Goal: Information Seeking & Learning: Learn about a topic

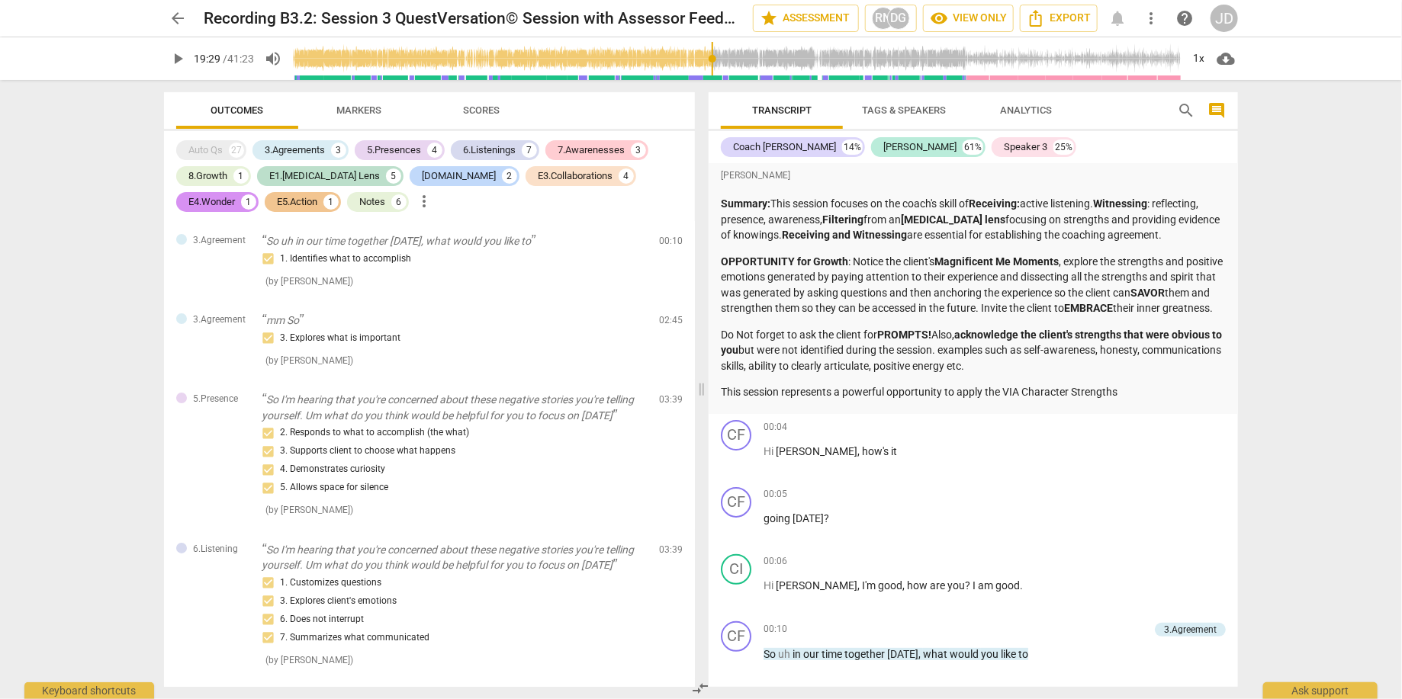
scroll to position [4631, 0]
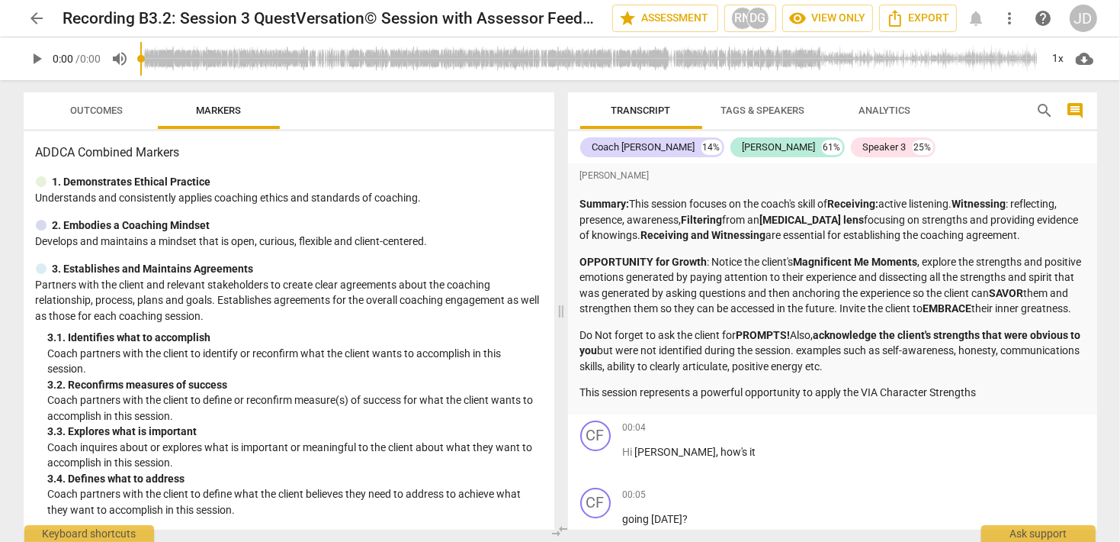
scroll to position [879, 0]
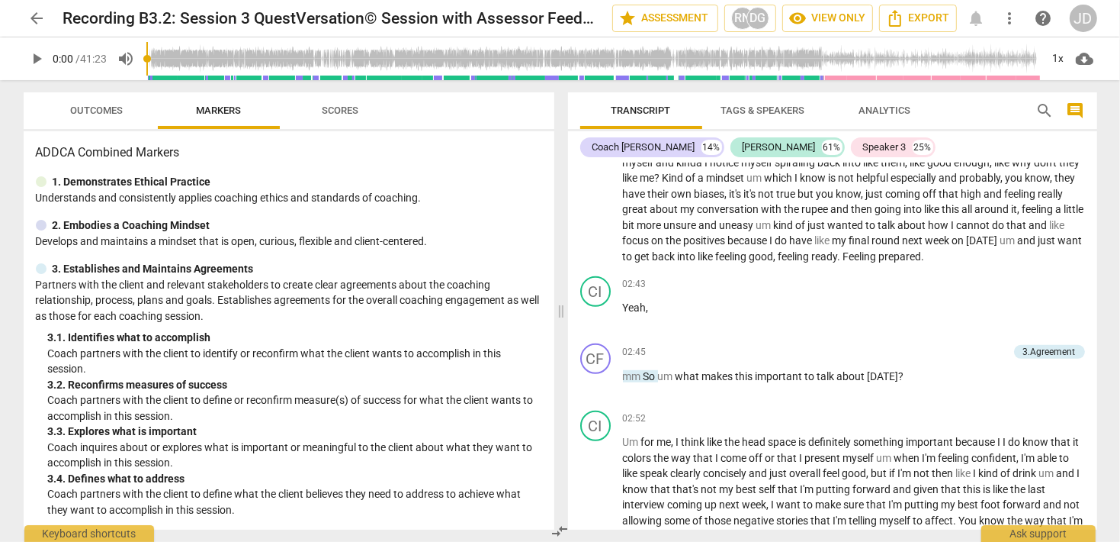
click at [551, 65] on input "range" at bounding box center [593, 58] width 895 height 49
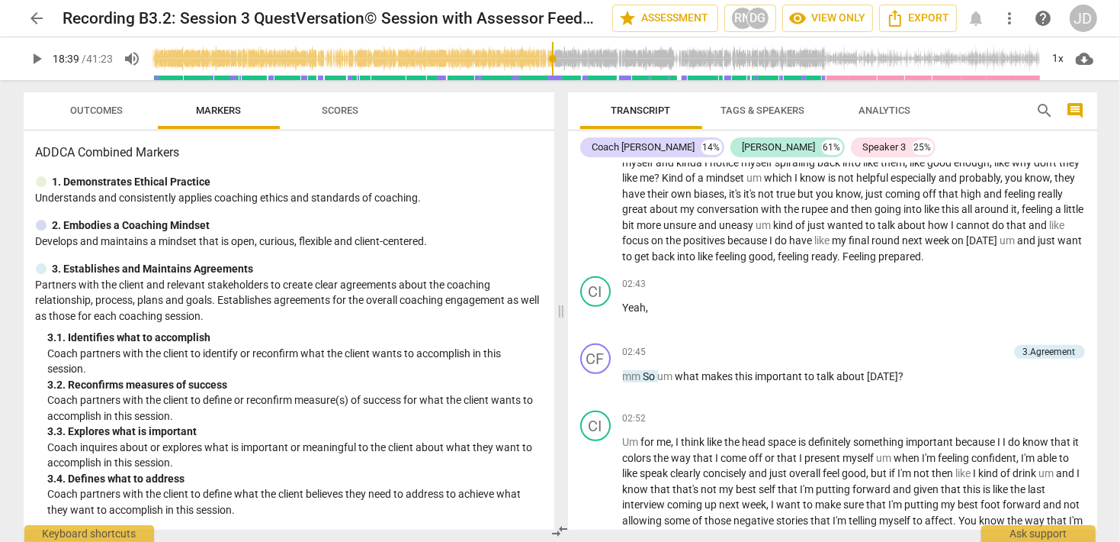
click at [41, 57] on span "play_arrow" at bounding box center [37, 59] width 18 height 18
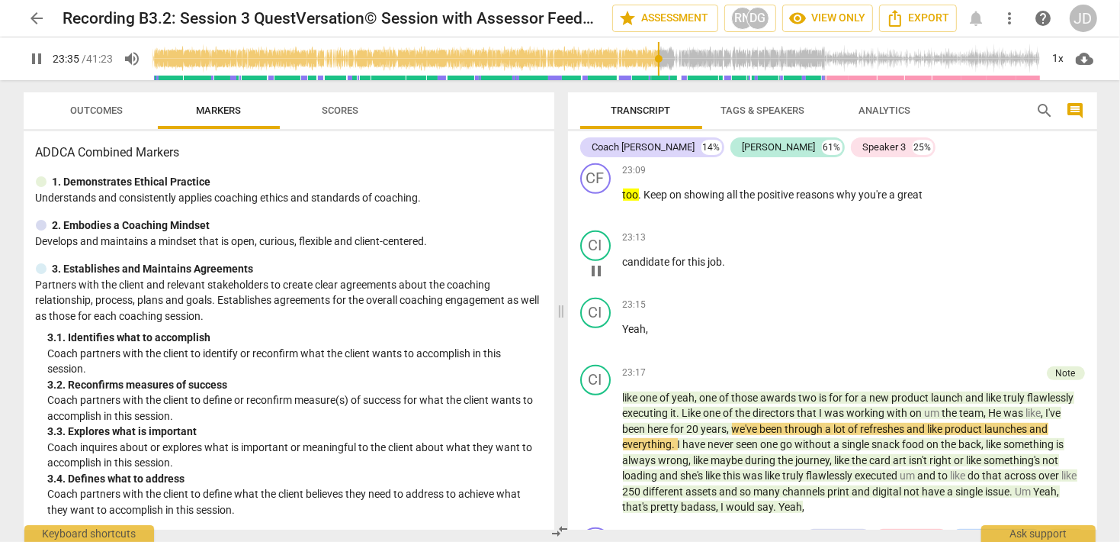
scroll to position [5473, 0]
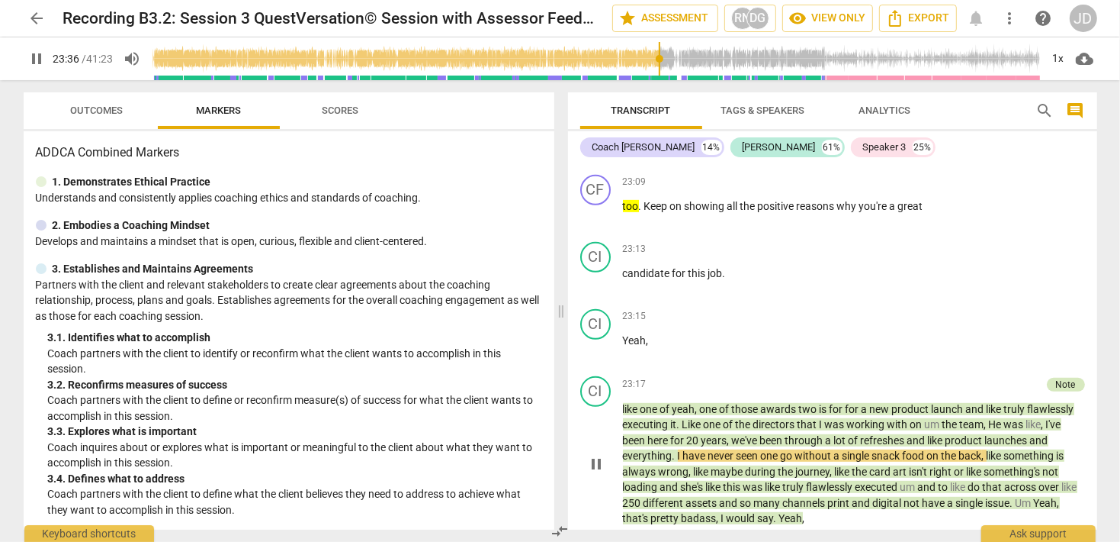
click at [1068, 378] on div "Note" at bounding box center [1066, 385] width 20 height 14
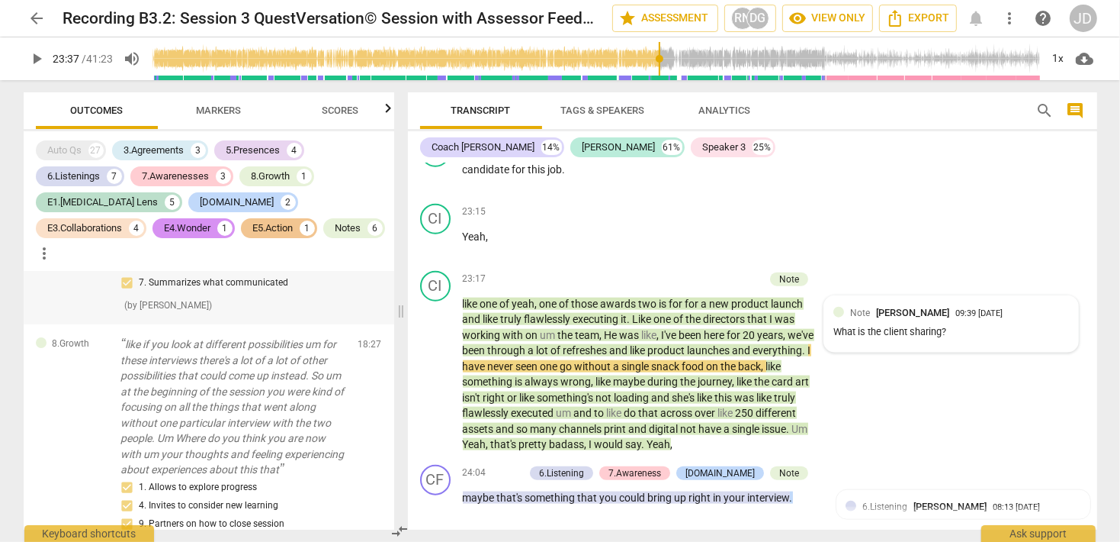
scroll to position [4808, 0]
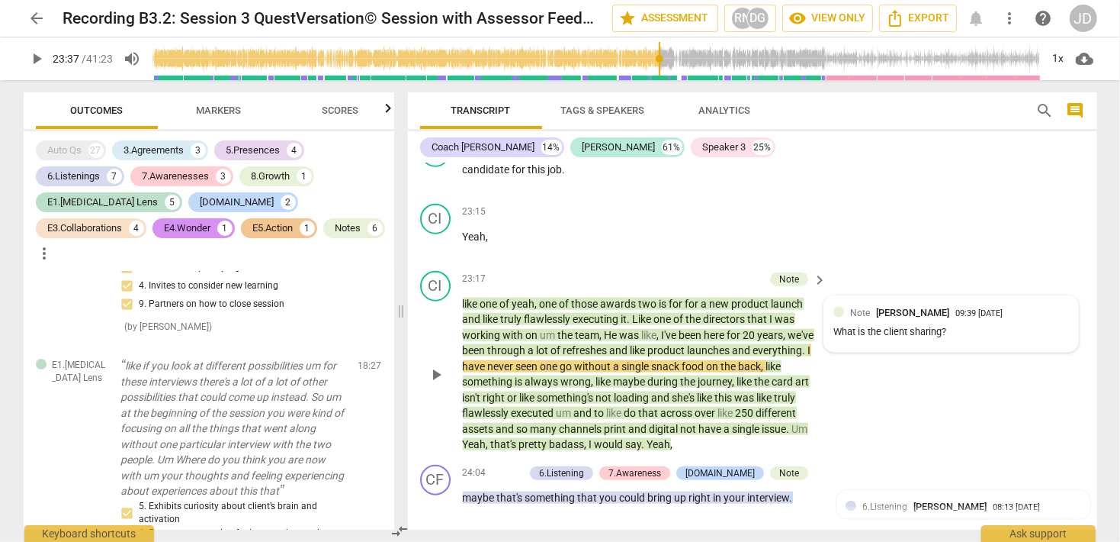
click at [522, 297] on span "yeah" at bounding box center [524, 303] width 23 height 12
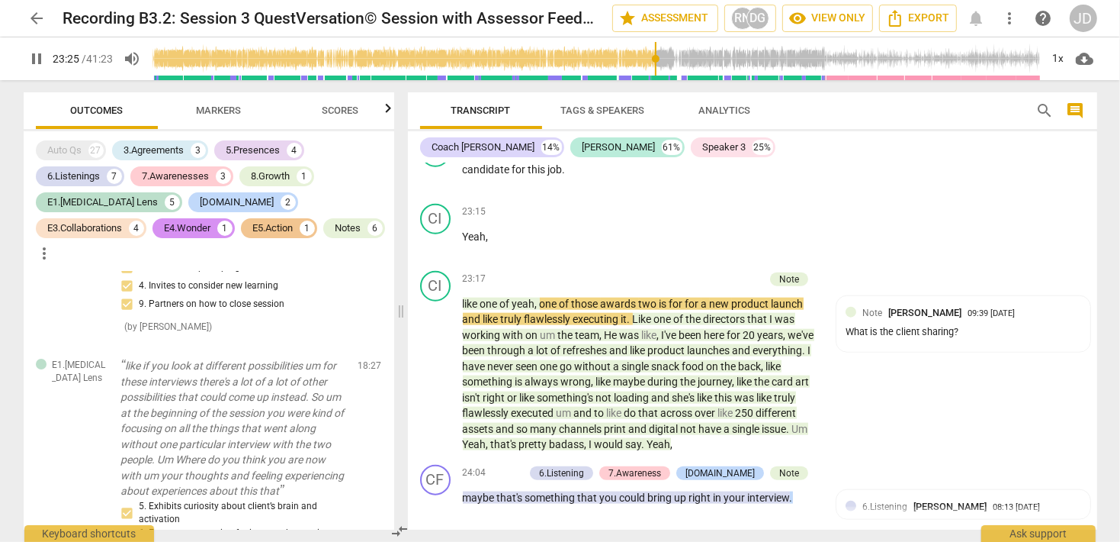
click at [656, 72] on input "range" at bounding box center [597, 58] width 889 height 49
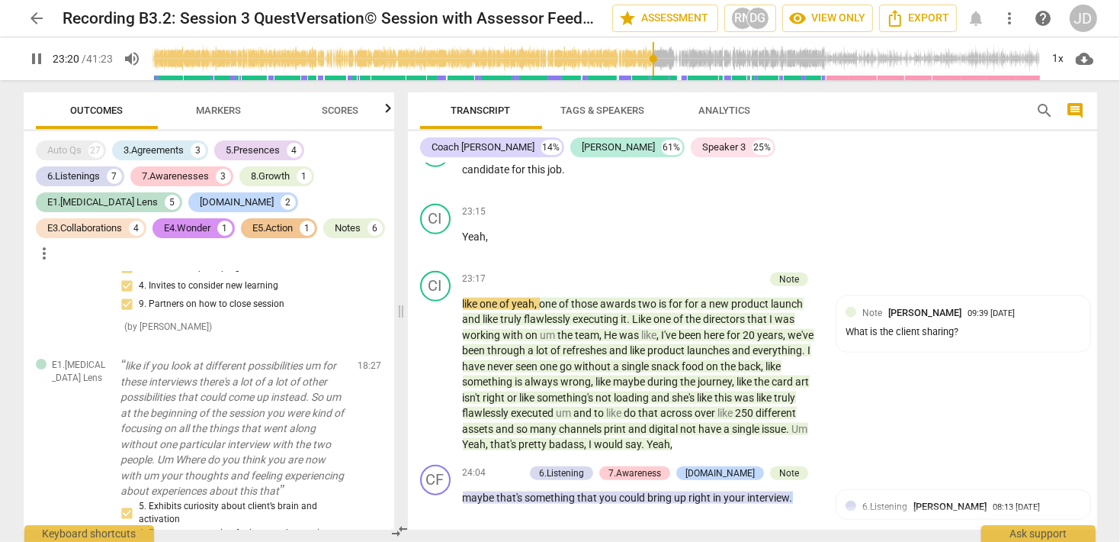
click at [654, 70] on input "range" at bounding box center [597, 58] width 889 height 49
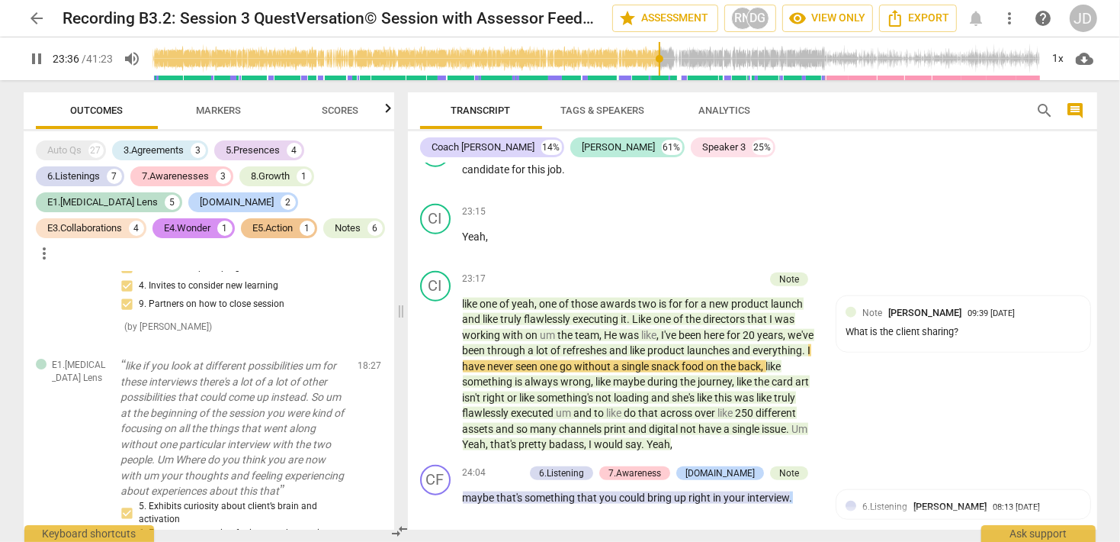
click at [46, 56] on span "pause" at bounding box center [37, 59] width 27 height 18
click at [46, 56] on span "play_arrow" at bounding box center [37, 59] width 18 height 18
click at [28, 55] on span "pause" at bounding box center [37, 59] width 18 height 18
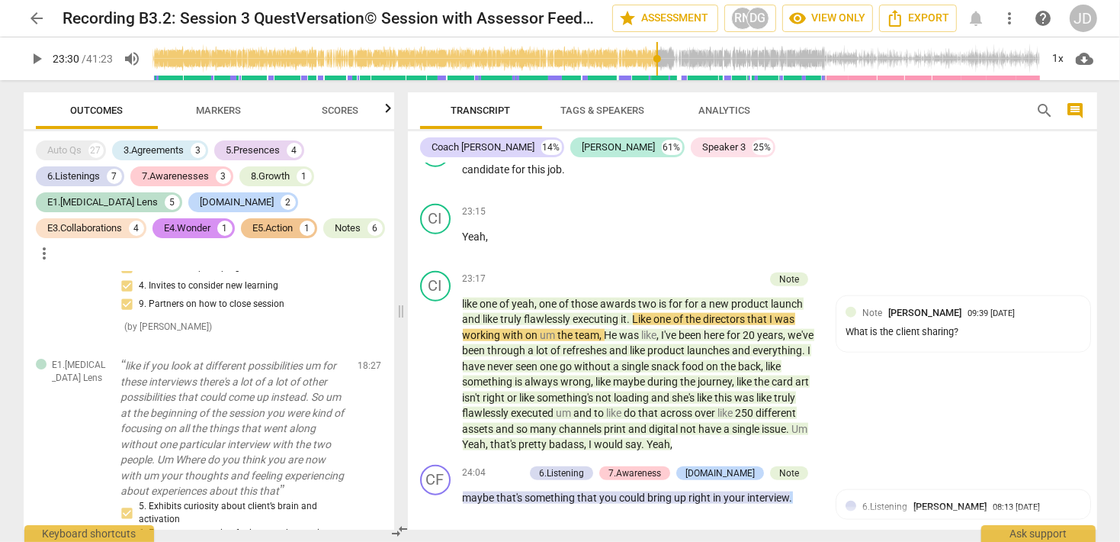
click at [657, 56] on input "range" at bounding box center [597, 58] width 889 height 49
click at [34, 66] on span "play_arrow" at bounding box center [37, 59] width 18 height 18
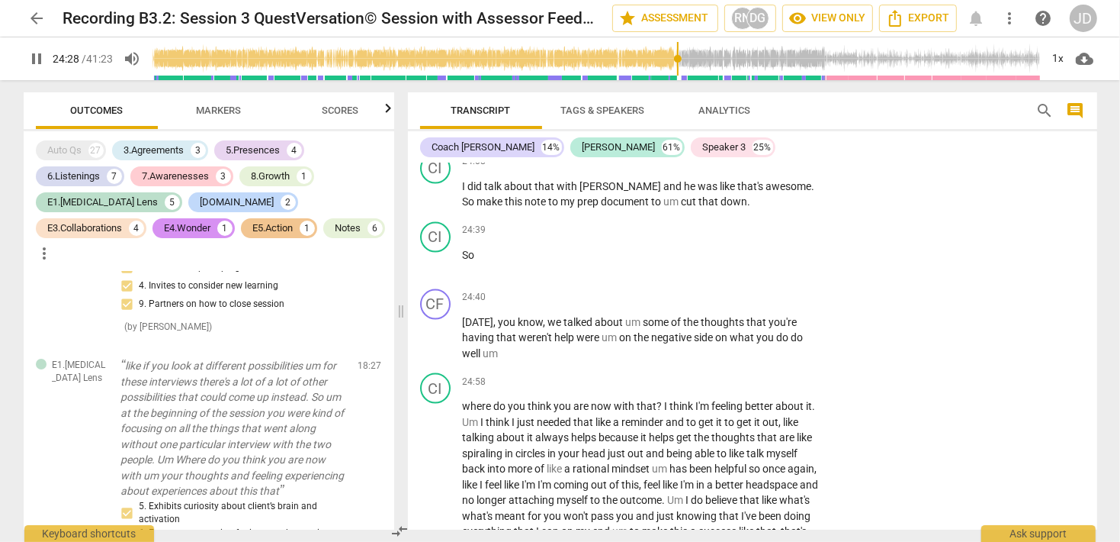
click at [24, 62] on span "pause" at bounding box center [37, 59] width 27 height 18
click at [37, 60] on span "play_arrow" at bounding box center [37, 59] width 18 height 18
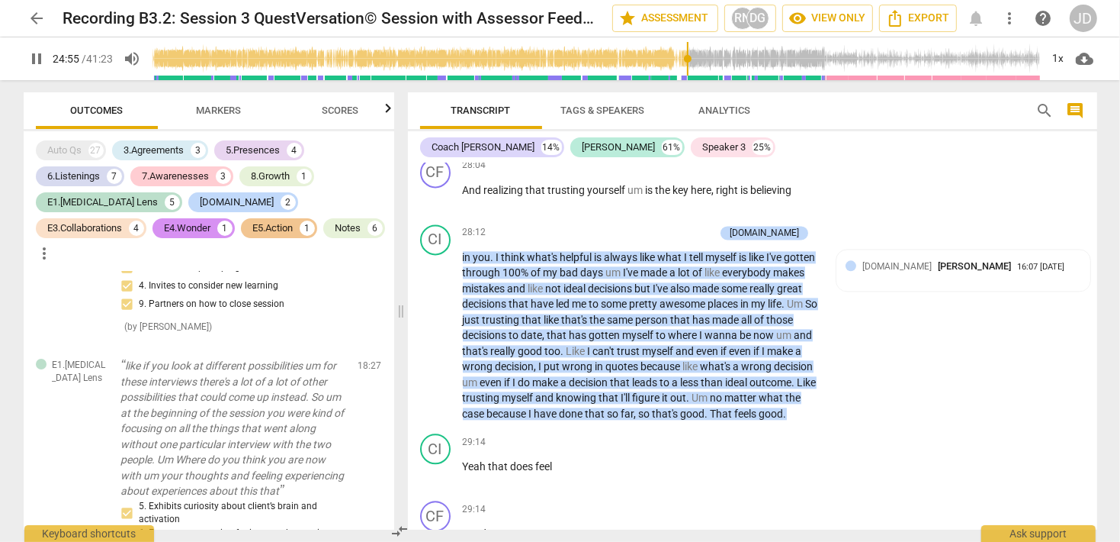
scroll to position [7811, 0]
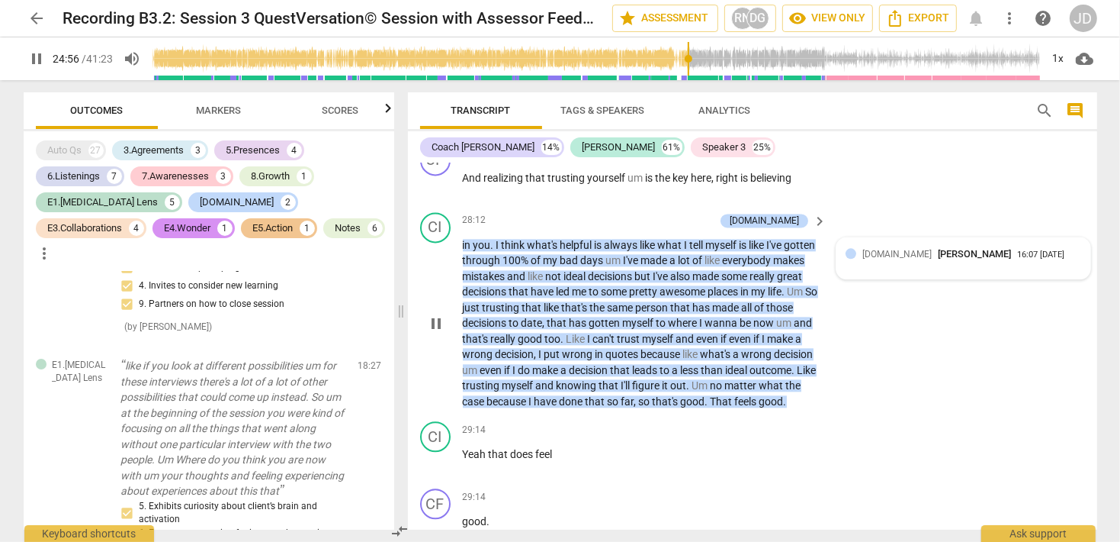
click at [938, 248] on span "[PERSON_NAME]" at bounding box center [974, 253] width 73 height 11
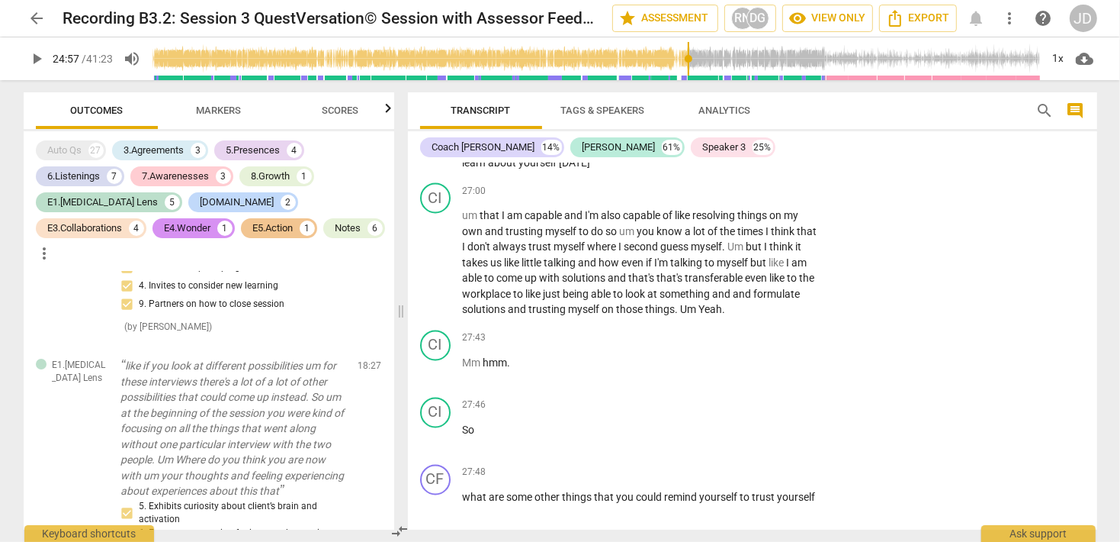
scroll to position [6711, 0]
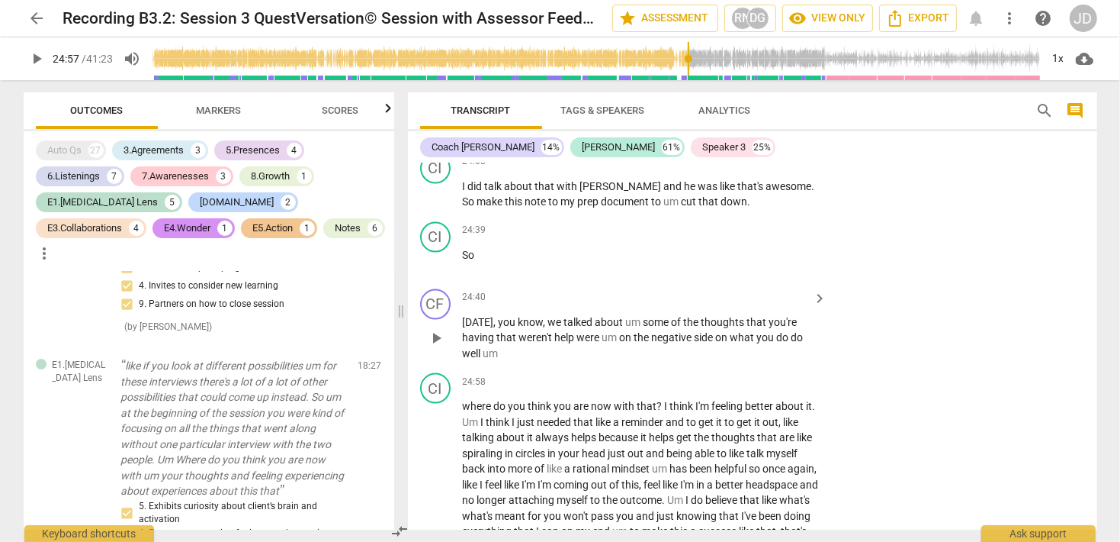
click at [732, 316] on span "thoughts" at bounding box center [725, 322] width 46 height 12
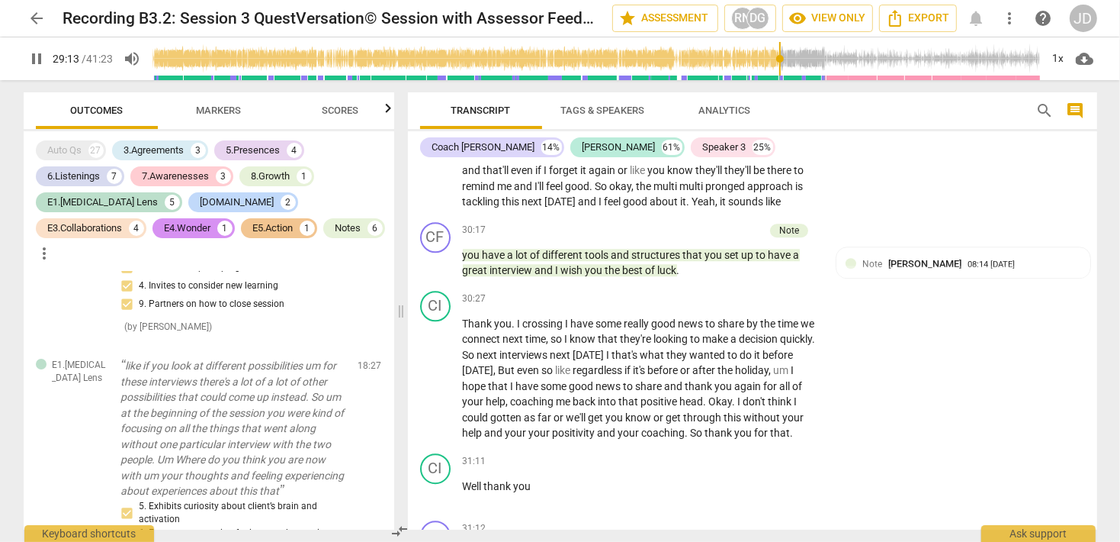
scroll to position [8402, 0]
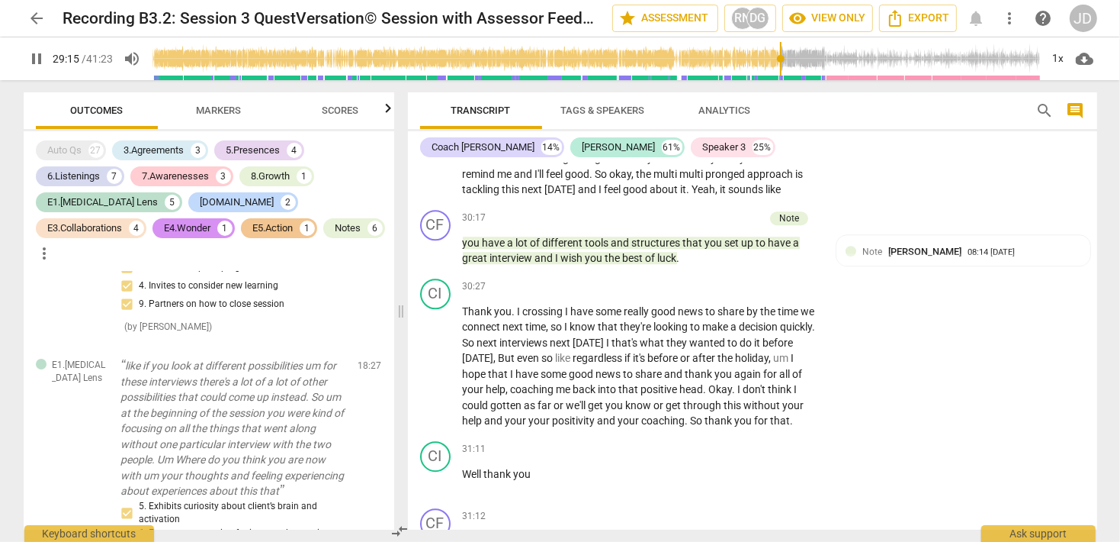
click at [824, 66] on input "range" at bounding box center [597, 58] width 889 height 49
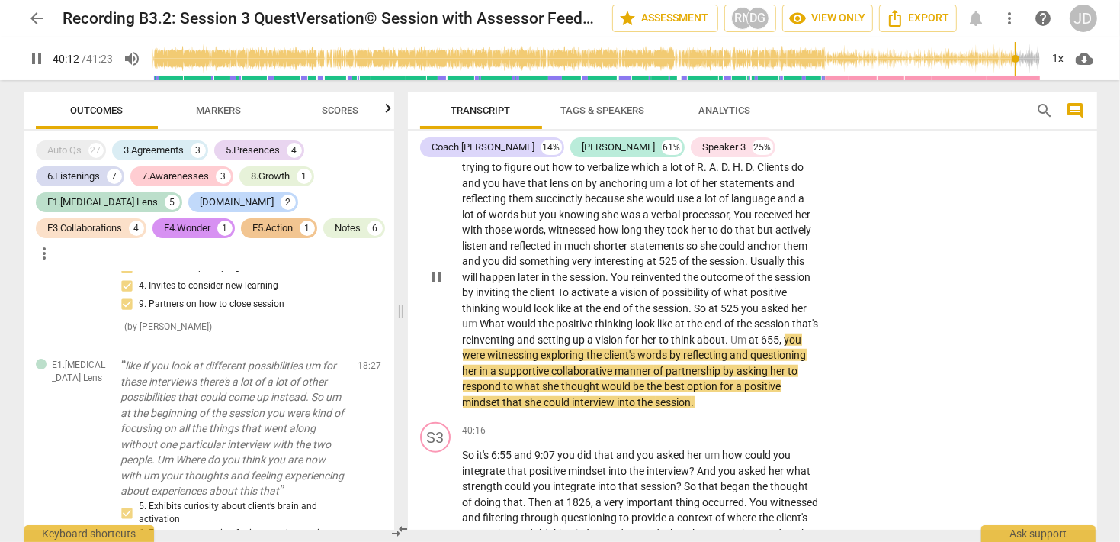
scroll to position [11006, 0]
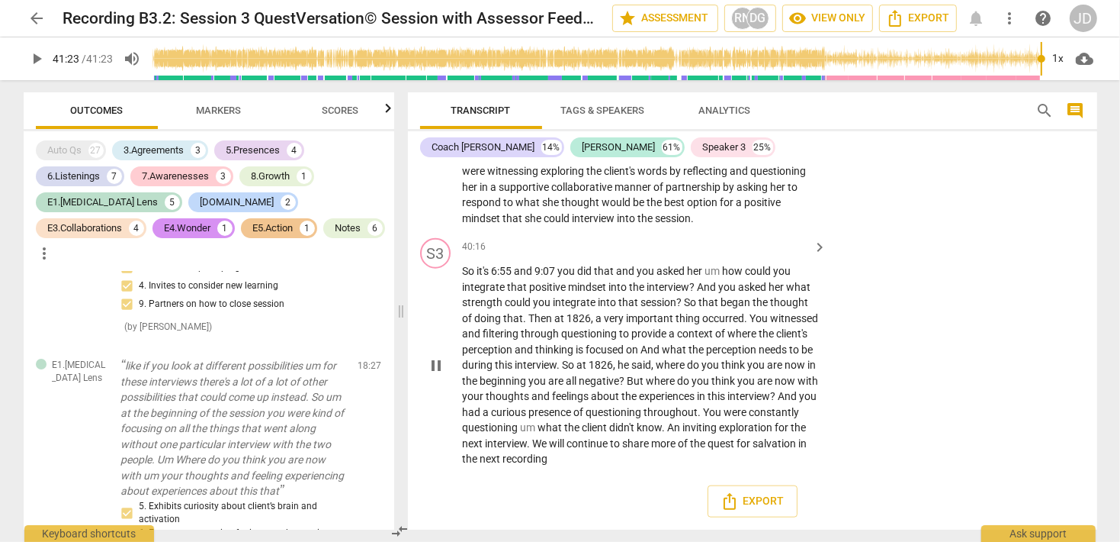
type input "2483"
